Goal: Information Seeking & Learning: Learn about a topic

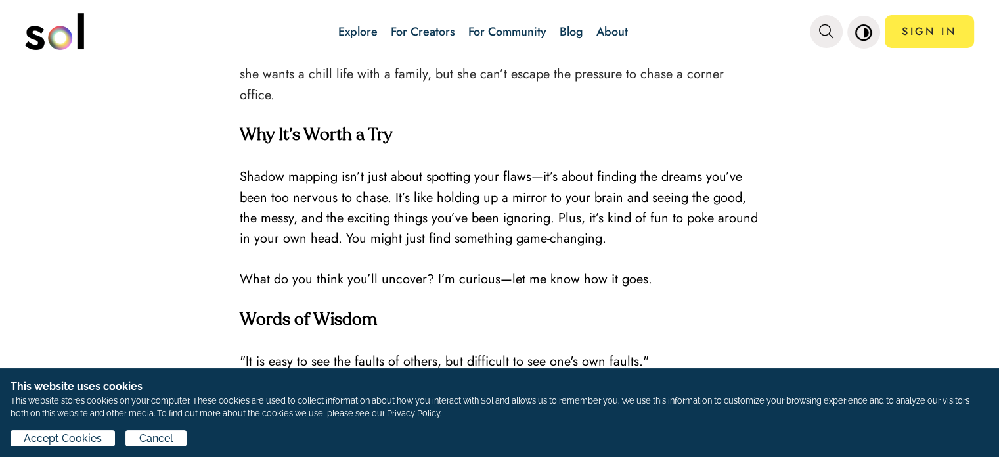
scroll to position [2825, 0]
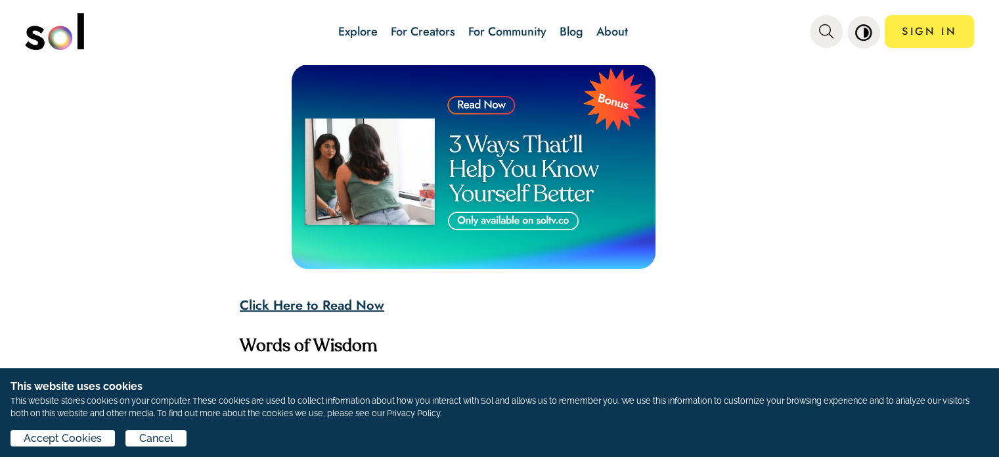
scroll to position [4074, 0]
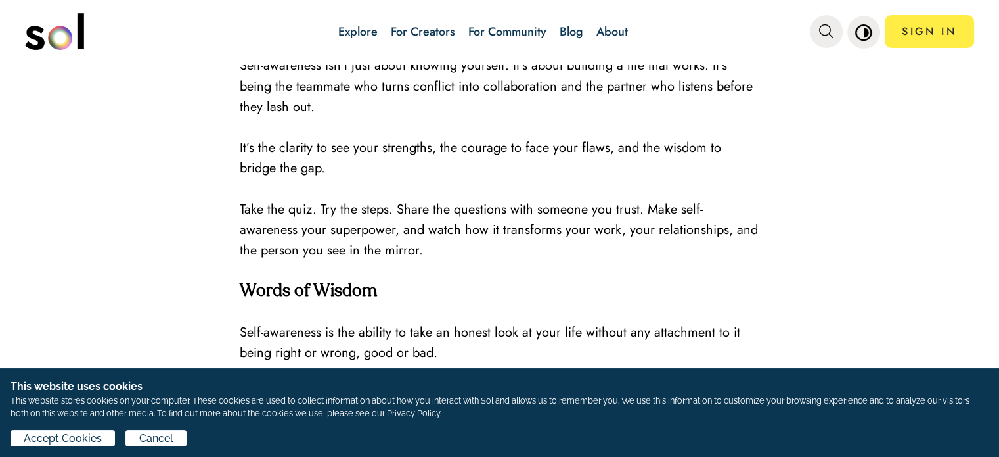
scroll to position [4205, 0]
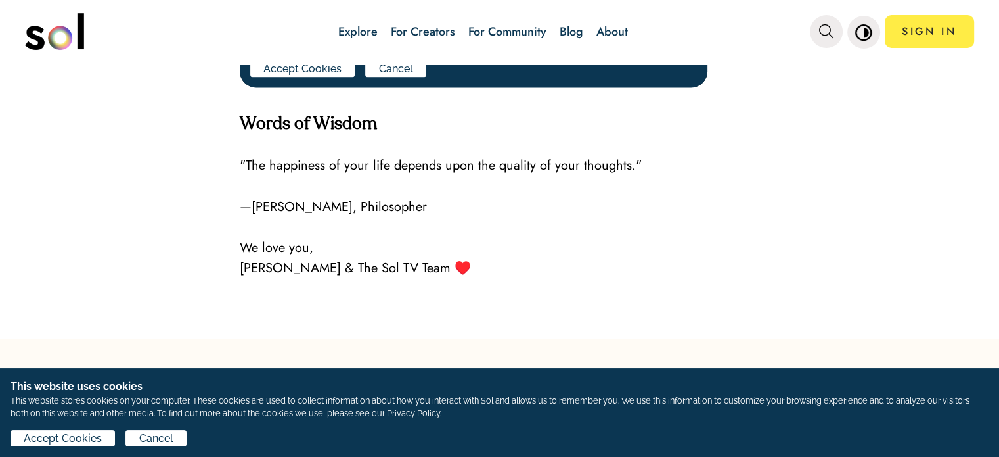
scroll to position [2102, 0]
